Goal: Task Accomplishment & Management: Use online tool/utility

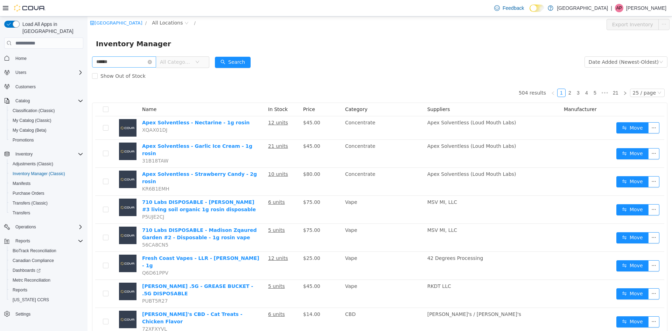
type input "******"
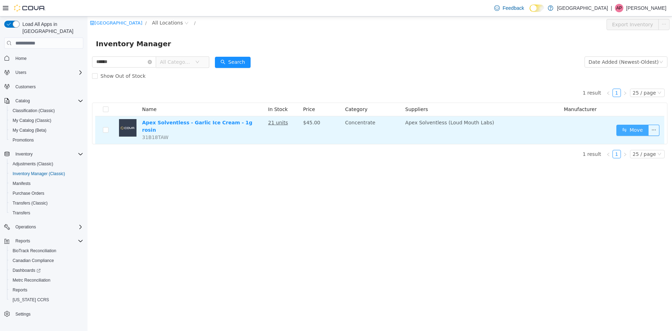
click at [623, 130] on button "Move" at bounding box center [633, 130] width 32 height 11
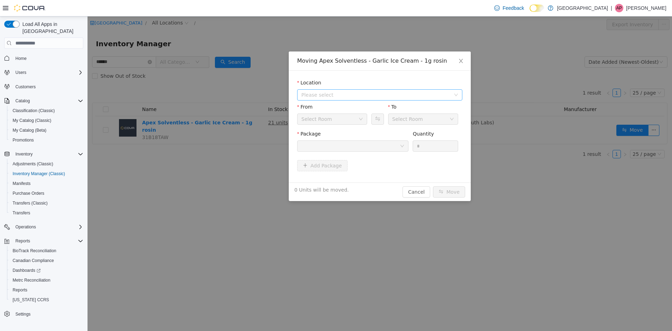
click at [311, 96] on span "Please select" at bounding box center [376, 94] width 149 height 7
click at [315, 120] on span "[STREET_ADDRESS]" at bounding box center [387, 120] width 148 height 9
click at [356, 144] on div at bounding box center [351, 146] width 98 height 11
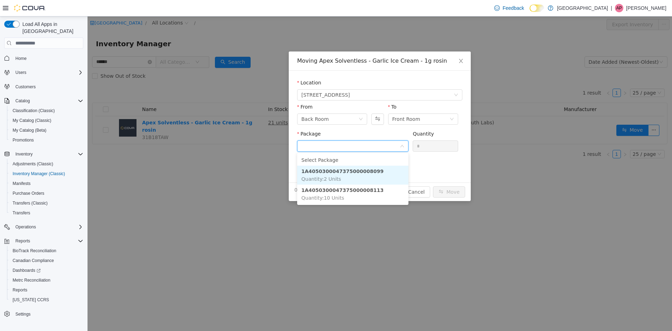
click at [352, 173] on strong "1A4050300047375000008099" at bounding box center [343, 171] width 82 height 6
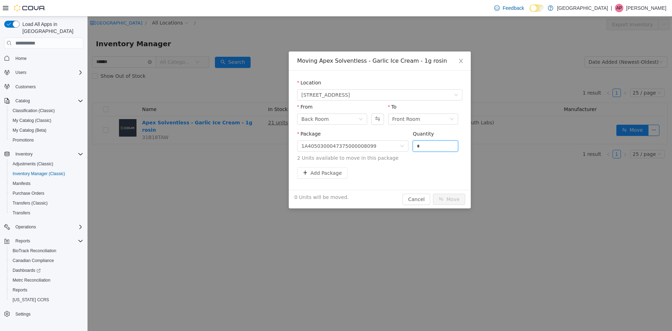
drag, startPoint x: 427, startPoint y: 145, endPoint x: 411, endPoint y: 144, distance: 15.8
click at [411, 144] on div "Package 1A4050300047375000008099 Quantity * 2 Units available to move in this p…" at bounding box center [379, 146] width 165 height 32
type input "*"
click at [453, 198] on button "Move" at bounding box center [449, 199] width 32 height 11
